Goal: Task Accomplishment & Management: Manage account settings

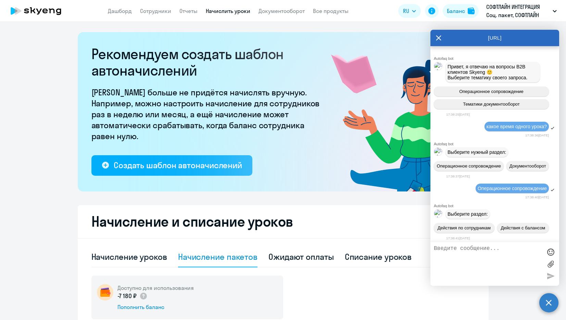
select select "10"
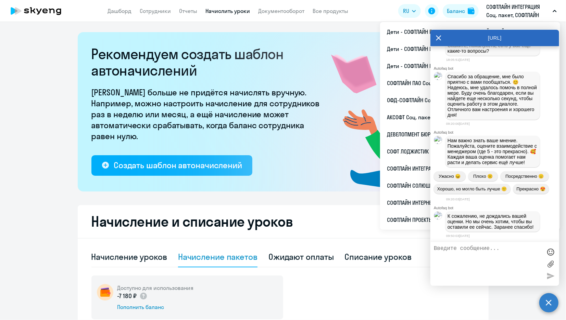
click at [509, 9] on p "СОФТЛАЙН ИНТЕГРАЦИЯ Соц. пакет, СОФТЛАЙН ИНТЕГРАЦИЯ, ООО" at bounding box center [518, 11] width 64 height 16
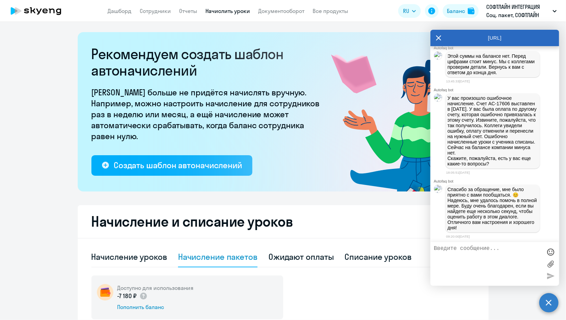
scroll to position [1216, 0]
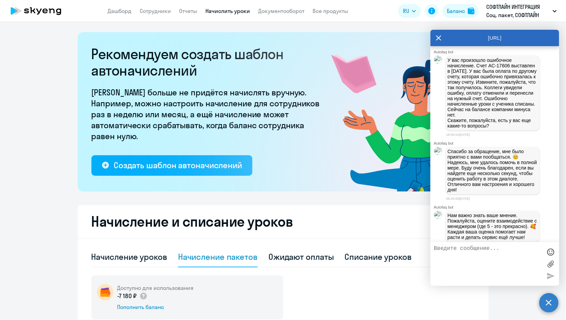
click at [438, 37] on icon at bounding box center [438, 38] width 5 height 16
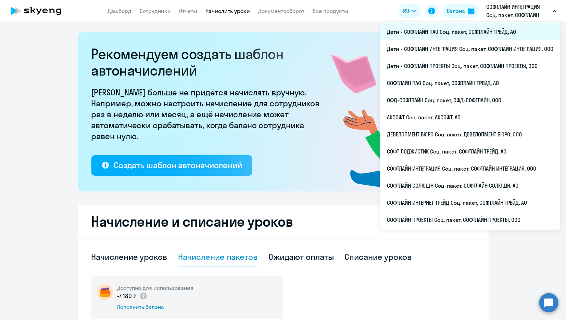
click at [464, 33] on li "Дети - СОФТЛАЙН ПАО Соц. пакет, СОФТЛАЙН ТРЕЙД, АО" at bounding box center [470, 31] width 180 height 17
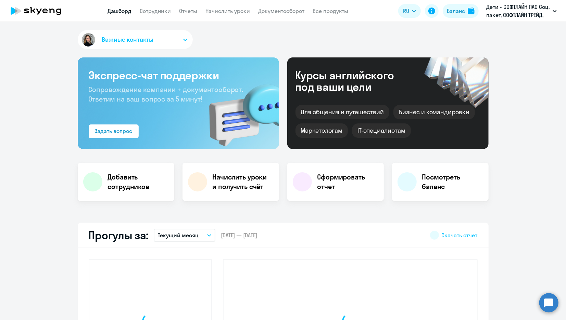
select select "30"
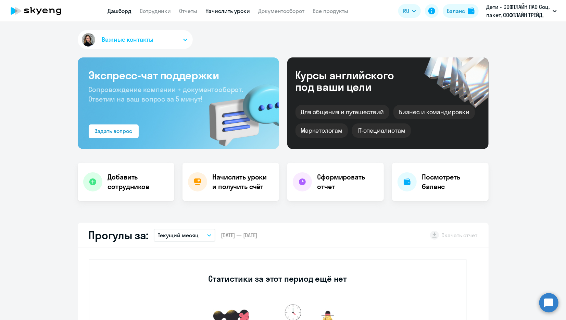
click at [235, 11] on link "Начислить уроки" at bounding box center [228, 11] width 44 height 7
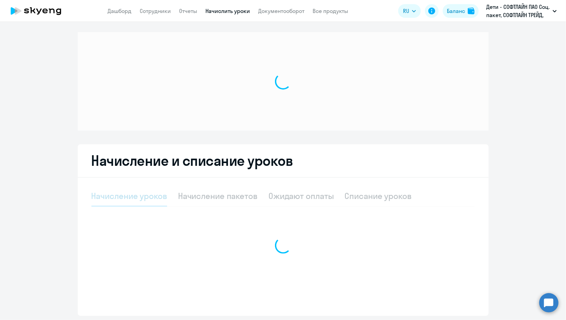
select select "10"
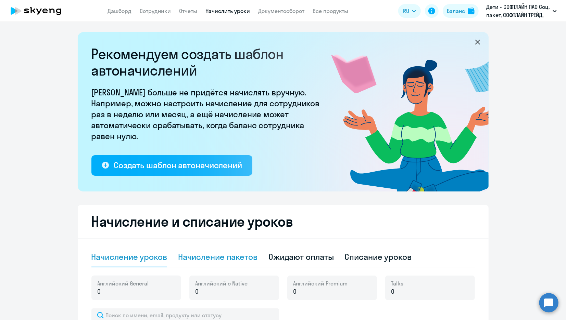
click at [218, 260] on div "Начисление пакетов" at bounding box center [217, 257] width 79 height 11
select select "10"
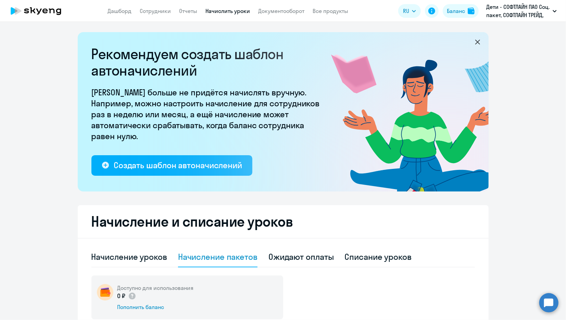
scroll to position [190, 0]
